Goal: Information Seeking & Learning: Find specific fact

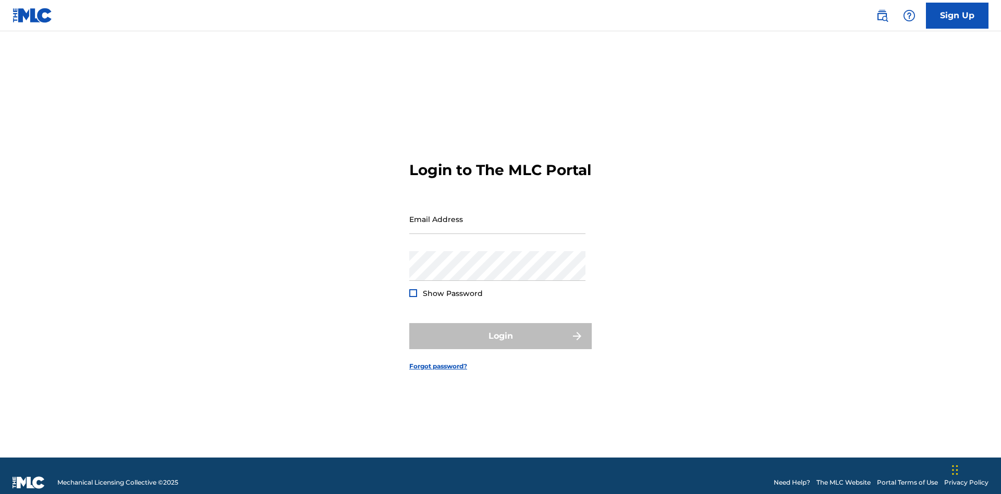
scroll to position [14, 0]
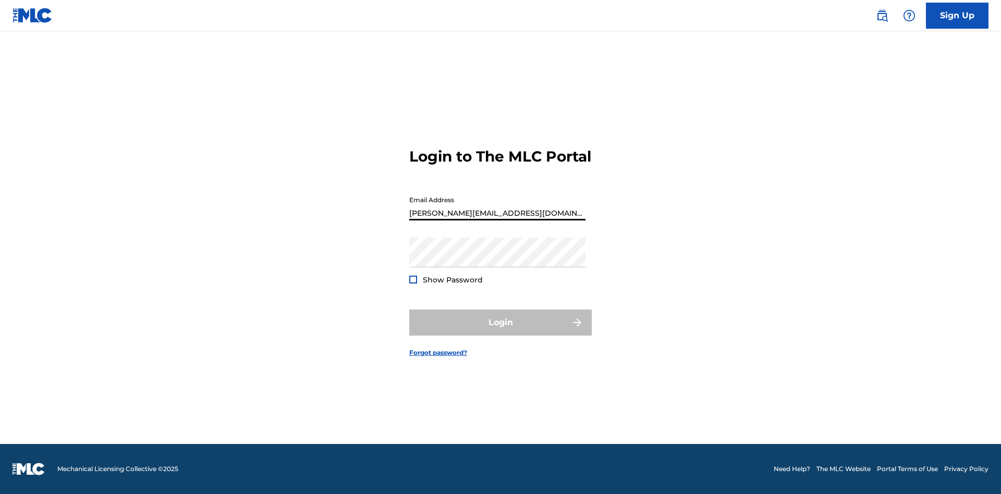
scroll to position [14, 0]
type input "Helena.Songwriter@gmail.com"
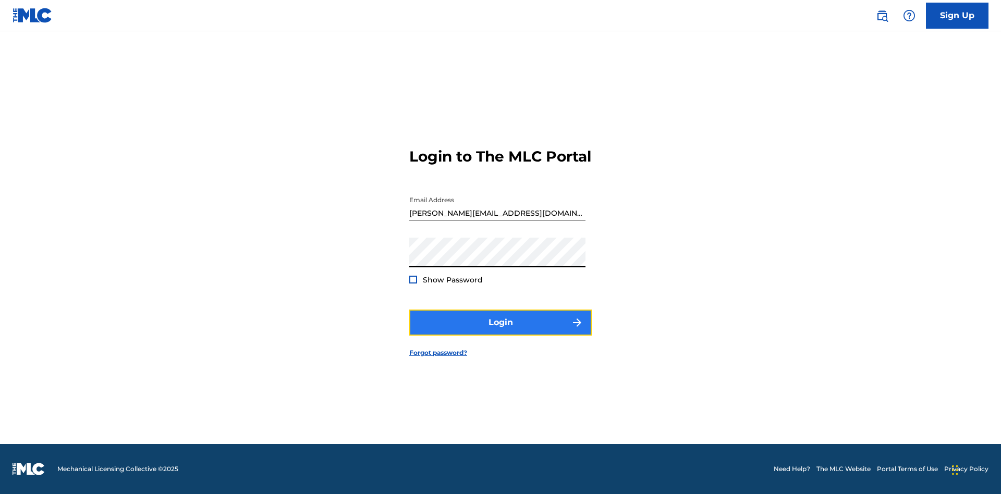
click at [500, 331] on button "Login" at bounding box center [500, 323] width 182 height 26
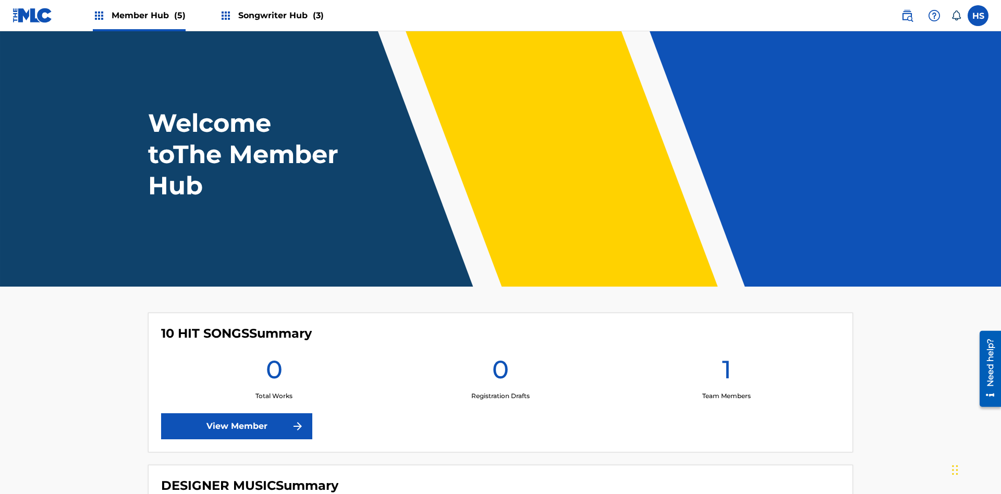
click at [147, 15] on span "Member Hub (5)" at bounding box center [149, 15] width 74 height 12
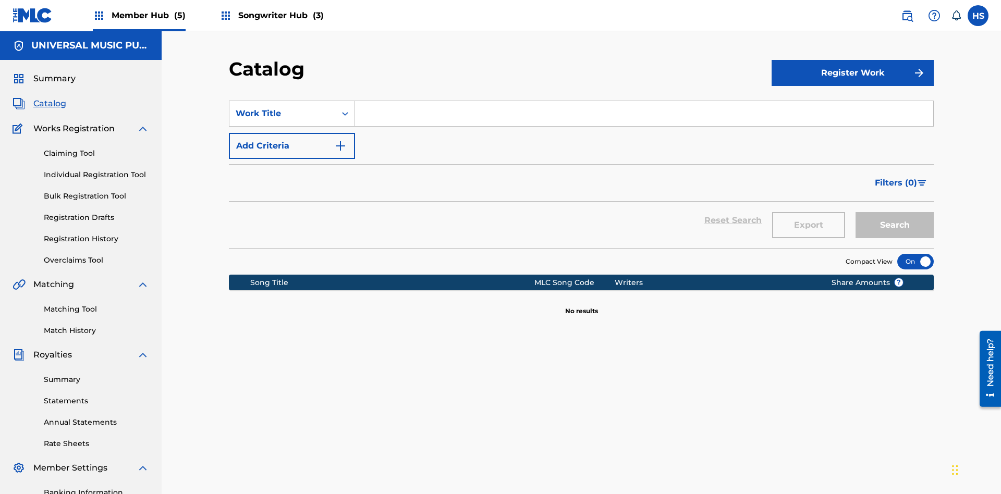
scroll to position [39, 0]
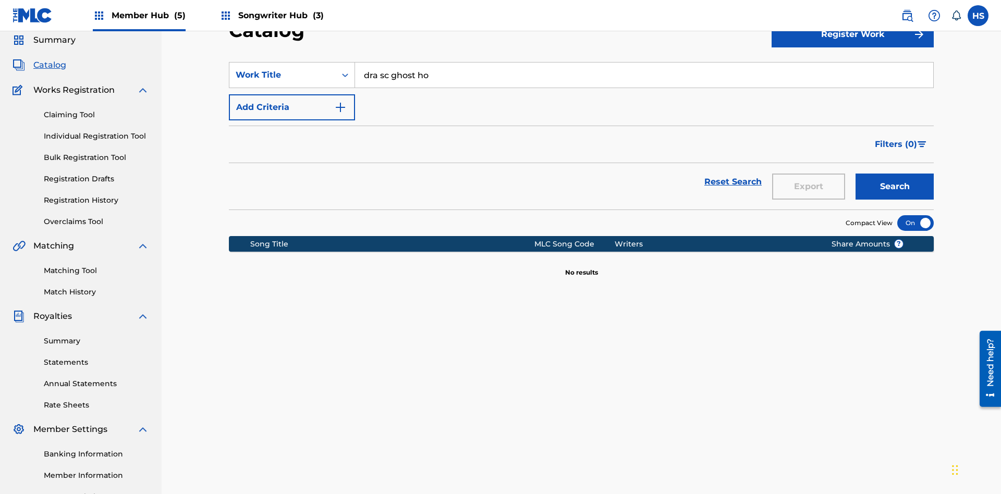
type input "dra sc ghost hol"
